Goal: Information Seeking & Learning: Stay updated

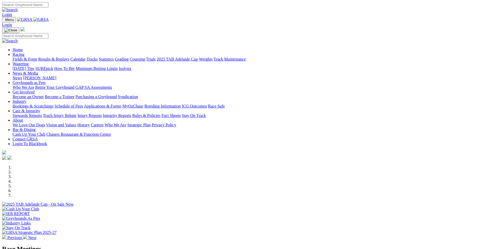
click at [69, 57] on link "Results & Replays" at bounding box center [53, 59] width 31 height 4
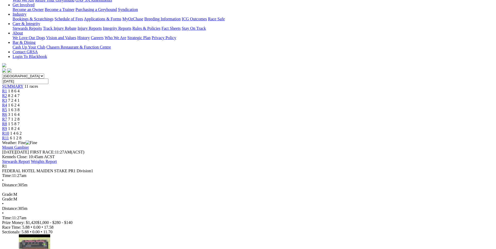
scroll to position [105, 0]
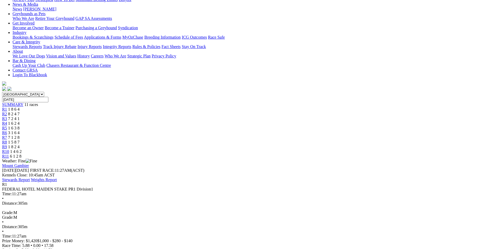
click at [7, 112] on span "R2" at bounding box center [4, 114] width 5 height 4
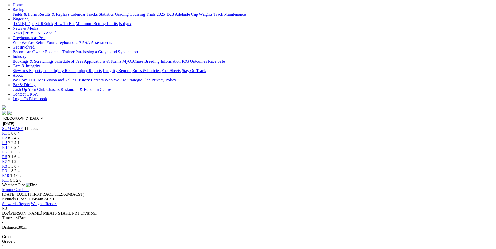
scroll to position [52, 0]
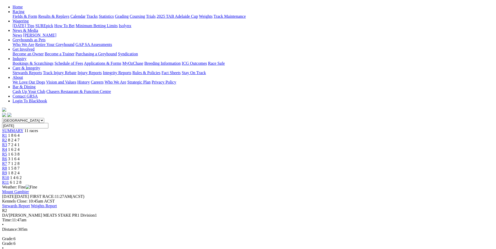
click at [187, 143] on div "R3 7 2 4 1" at bounding box center [248, 145] width 492 height 5
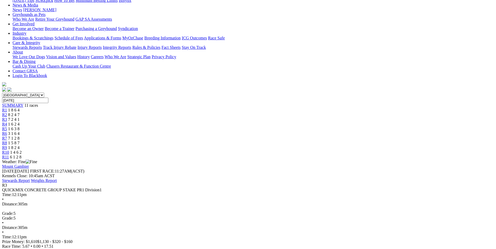
scroll to position [78, 0]
click at [7, 121] on span "R4" at bounding box center [4, 123] width 5 height 4
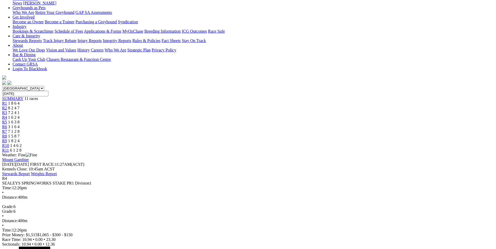
scroll to position [78, 0]
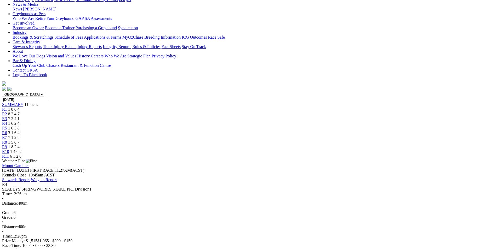
click at [7, 126] on link "R5" at bounding box center [4, 128] width 5 height 4
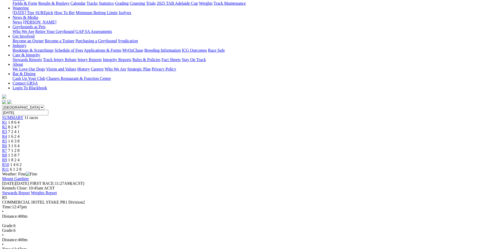
scroll to position [78, 0]
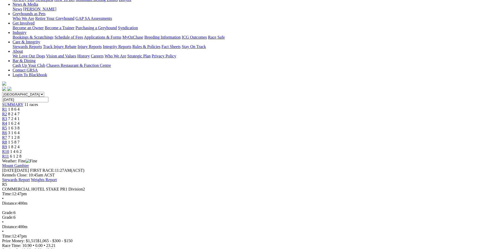
click at [7, 131] on span "R6" at bounding box center [4, 133] width 5 height 4
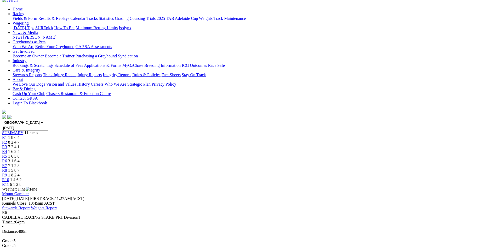
scroll to position [52, 0]
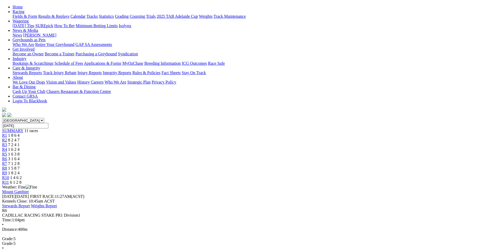
click at [7, 161] on span "R7" at bounding box center [4, 163] width 5 height 4
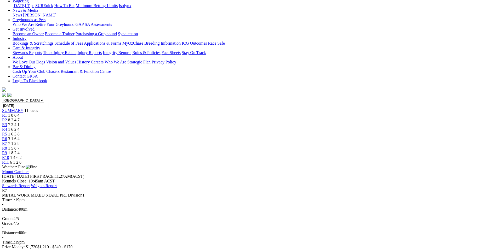
scroll to position [78, 0]
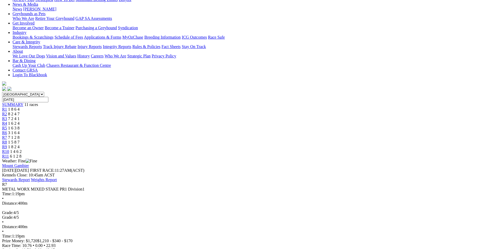
click at [7, 140] on span "R8" at bounding box center [4, 142] width 5 height 4
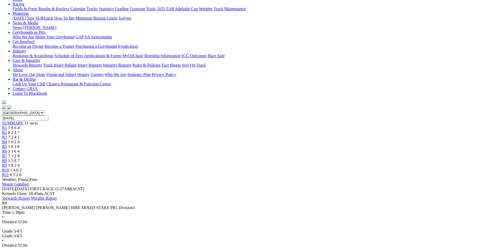
scroll to position [78, 0]
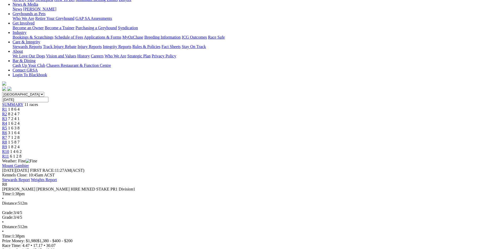
click at [7, 145] on link "R9" at bounding box center [4, 147] width 5 height 4
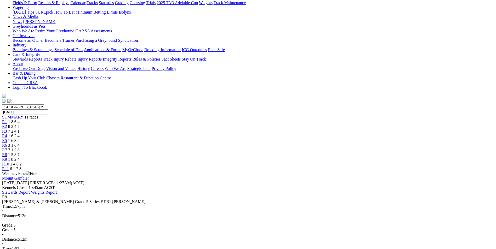
scroll to position [78, 0]
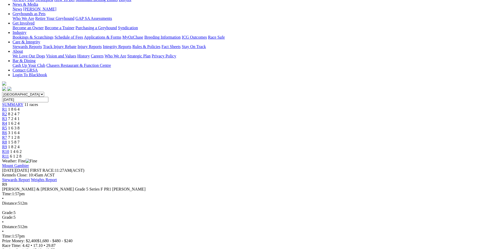
click at [9, 149] on span "R10" at bounding box center [5, 151] width 7 height 4
click at [9, 154] on span "R11" at bounding box center [5, 156] width 7 height 4
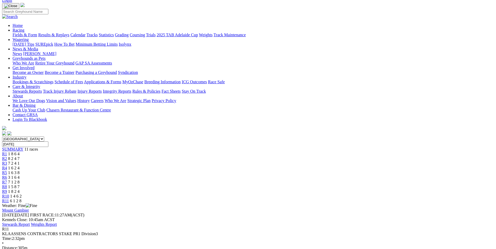
scroll to position [78, 0]
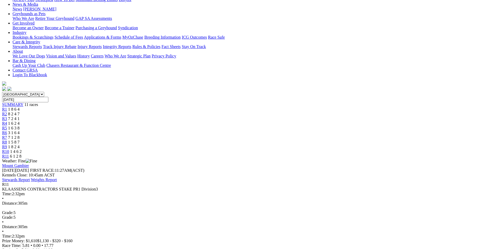
click at [9, 149] on span "R10" at bounding box center [5, 151] width 7 height 4
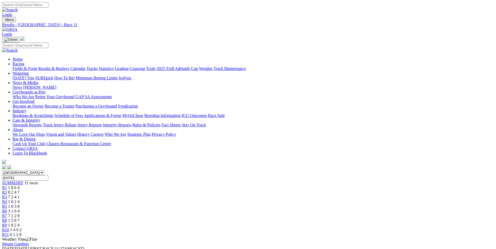
click at [85, 66] on link "Calendar" at bounding box center [77, 68] width 15 height 4
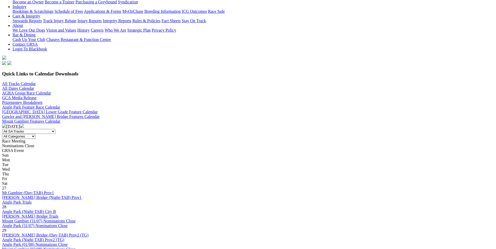
scroll to position [105, 0]
click at [24, 124] on img at bounding box center [22, 126] width 4 height 4
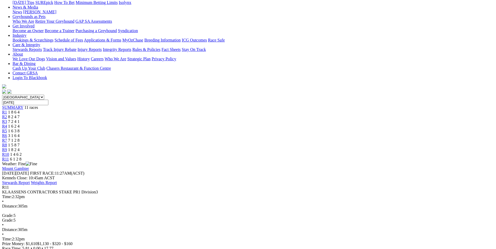
scroll to position [78, 0]
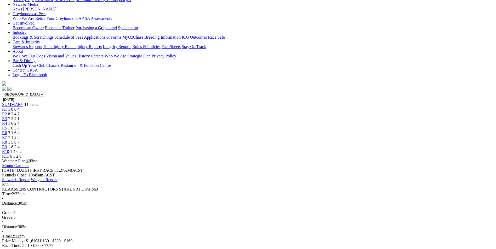
click at [370, 149] on div "R10 1 4 6 2" at bounding box center [248, 151] width 492 height 5
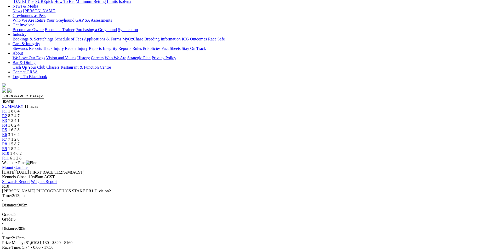
scroll to position [78, 0]
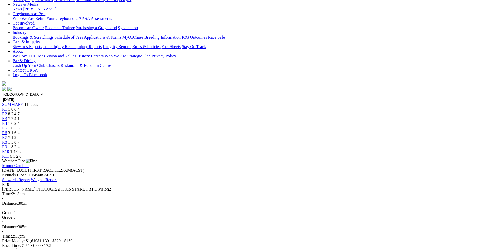
click at [7, 145] on link "R9" at bounding box center [4, 147] width 5 height 4
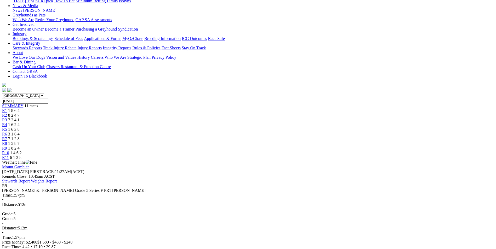
scroll to position [78, 0]
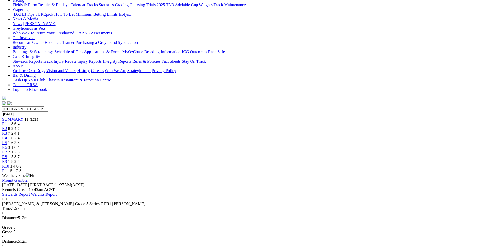
scroll to position [52, 0]
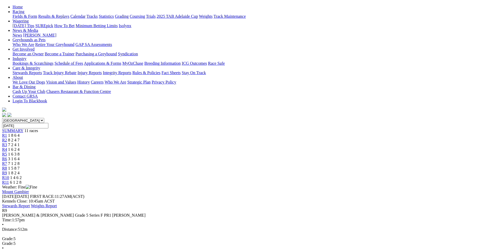
click at [7, 166] on span "R8" at bounding box center [4, 168] width 5 height 4
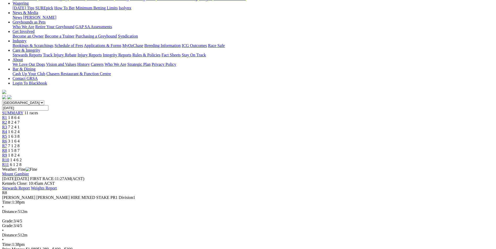
scroll to position [78, 0]
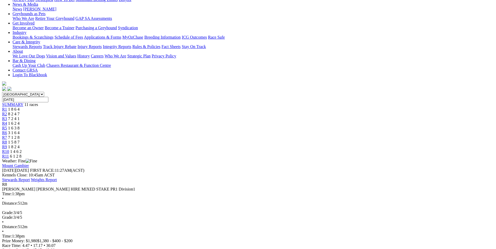
click at [7, 135] on span "R7" at bounding box center [4, 137] width 5 height 4
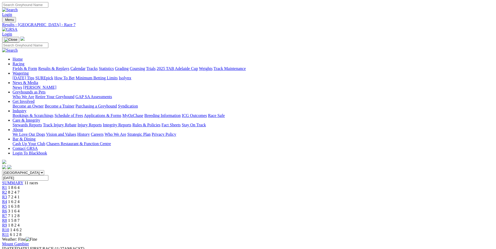
scroll to position [52, 0]
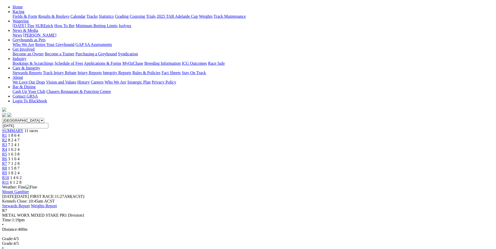
click at [7, 157] on span "R6" at bounding box center [4, 159] width 5 height 4
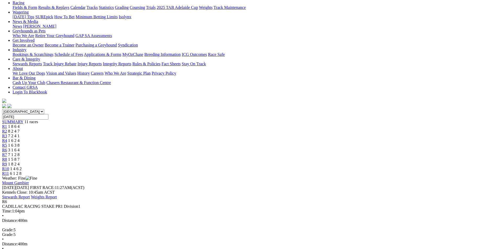
scroll to position [78, 0]
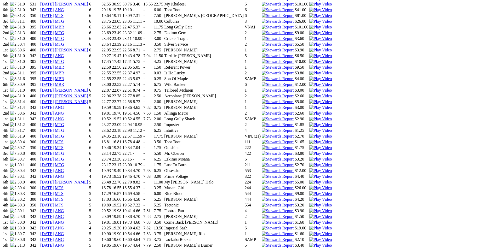
scroll to position [549, 0]
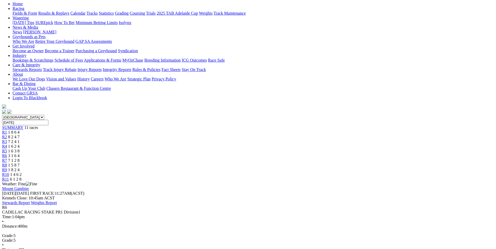
scroll to position [52, 0]
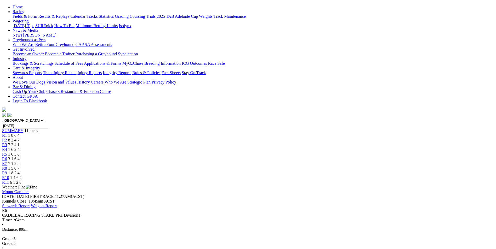
click at [7, 161] on link "R7" at bounding box center [4, 163] width 5 height 4
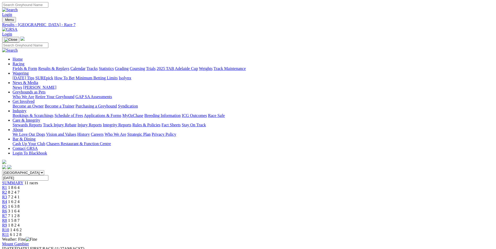
click at [7, 209] on span "R6" at bounding box center [4, 211] width 5 height 4
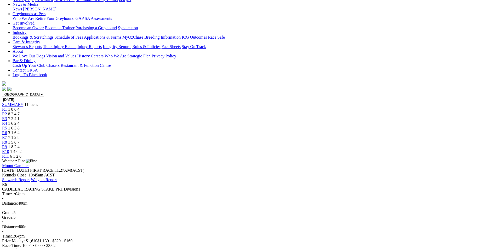
click at [7, 126] on link "R5" at bounding box center [4, 128] width 5 height 4
click at [7, 121] on span "R4" at bounding box center [4, 123] width 5 height 4
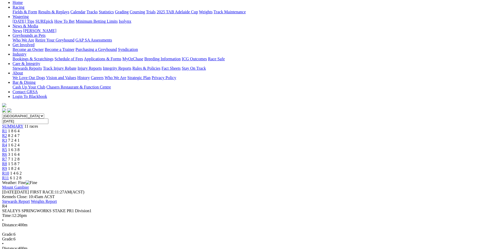
scroll to position [78, 0]
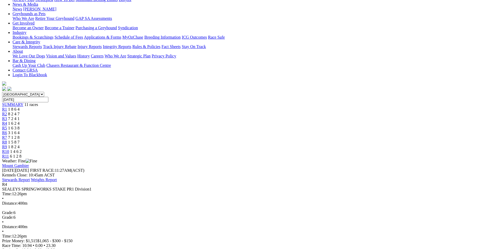
click at [186, 117] on div "R3 7 2 4 1" at bounding box center [248, 119] width 492 height 5
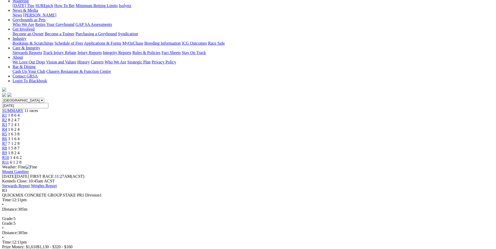
scroll to position [78, 0]
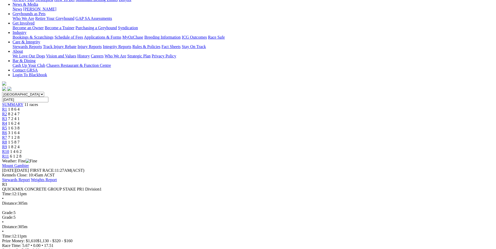
click at [7, 112] on link "R2" at bounding box center [4, 114] width 5 height 4
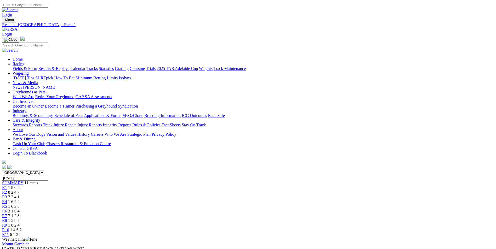
click at [7, 186] on span "R1" at bounding box center [4, 188] width 5 height 4
